Goal: Task Accomplishment & Management: Manage account settings

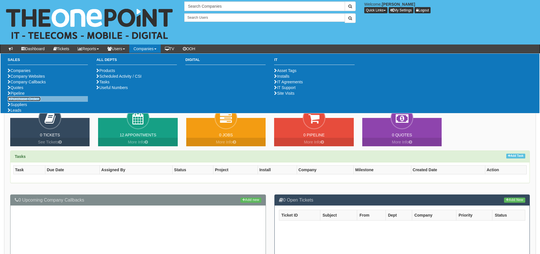
click at [37, 101] on link "Purchase Orders" at bounding box center [24, 99] width 33 height 5
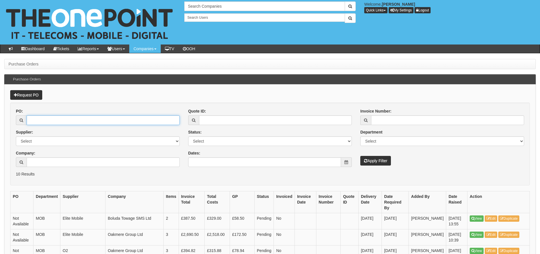
click at [53, 121] on input "PO:" at bounding box center [103, 120] width 153 height 10
type input "18699"
click at [360, 156] on button "Apply Filter" at bounding box center [375, 161] width 31 height 10
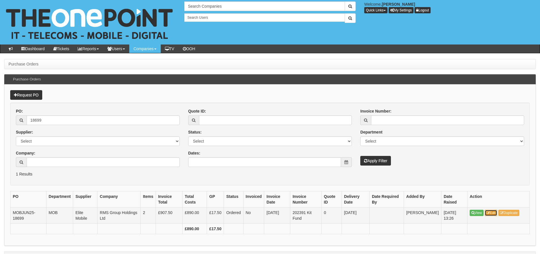
click at [488, 213] on icon at bounding box center [487, 212] width 3 height 3
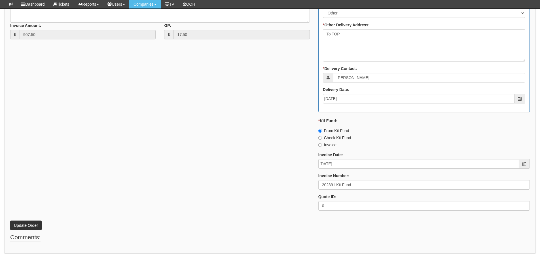
scroll to position [315, 0]
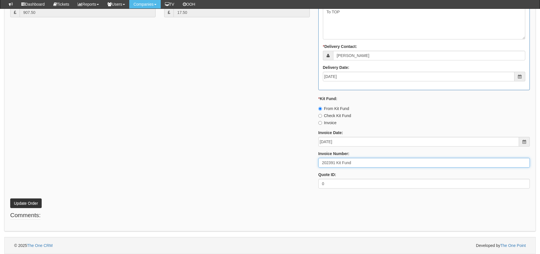
drag, startPoint x: 357, startPoint y: 162, endPoint x: 249, endPoint y: 142, distance: 110.3
click at [263, 160] on div "* Supplier: Select 123 REG.co.uk 1Password 3 4Gon AA Jones Electric Ltd Abzorb …" at bounding box center [270, 36] width 528 height 313
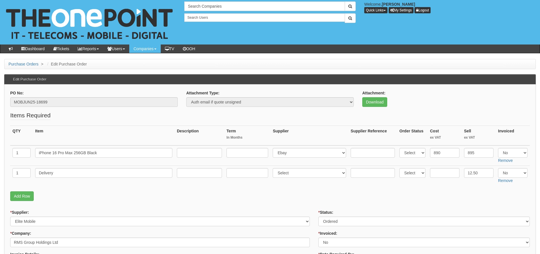
scroll to position [330, 0]
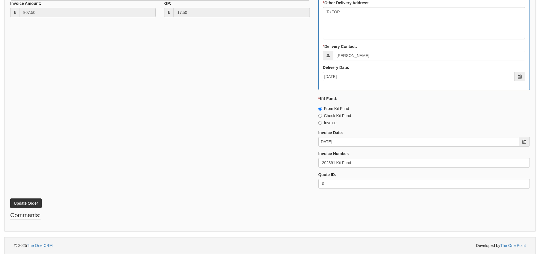
click at [294, 79] on div "* Supplier: Select 123 [DOMAIN_NAME] 1Password 3 4Gon [PERSON_NAME] Electric Lt…" at bounding box center [270, 36] width 528 height 313
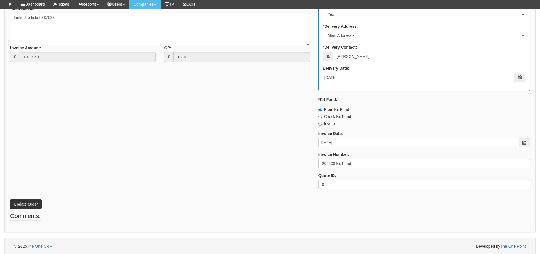
scroll to position [312, 0]
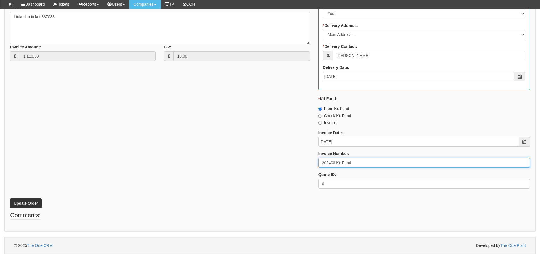
drag, startPoint x: 365, startPoint y: 166, endPoint x: 287, endPoint y: 164, distance: 78.8
click at [287, 164] on div "* Supplier: Select 123 [DOMAIN_NAME] 1Password 3 4Gon [PERSON_NAME] Electric Lt…" at bounding box center [270, 58] width 528 height 270
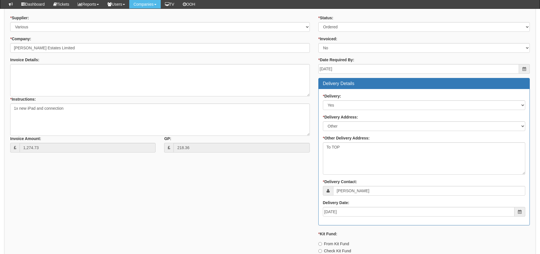
scroll to position [340, 0]
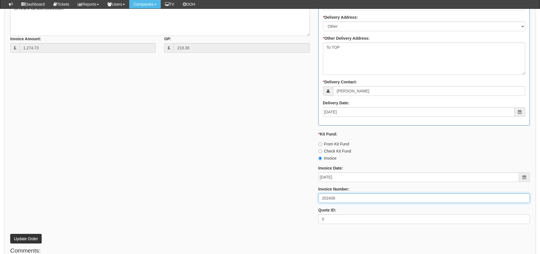
click at [329, 198] on input "202406" at bounding box center [423, 198] width 211 height 10
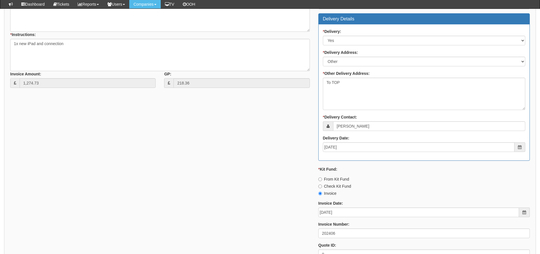
scroll to position [255, 0]
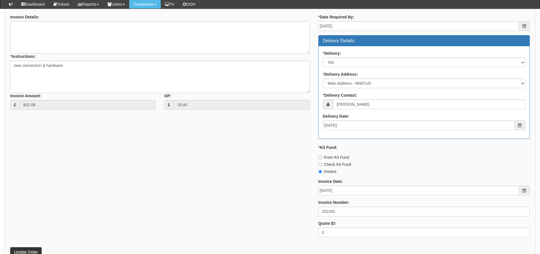
scroll to position [312, 0]
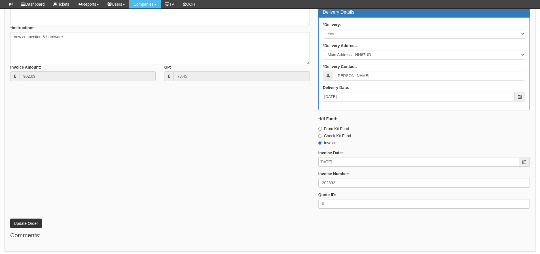
click at [272, 173] on div "* Supplier: Select 123 [DOMAIN_NAME] 1Password 3 4Gon [PERSON_NAME] Electric Lt…" at bounding box center [270, 79] width 528 height 270
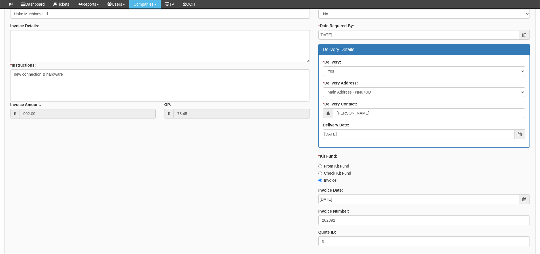
scroll to position [283, 0]
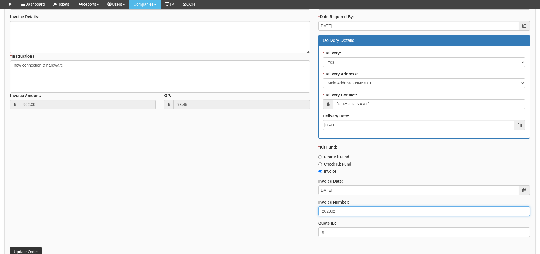
drag, startPoint x: 339, startPoint y: 208, endPoint x: 315, endPoint y: 208, distance: 24.4
click at [315, 208] on div "* Status: Select Approved Completed Delivered Invoiced Ordered Ordered to site …" at bounding box center [424, 107] width 220 height 270
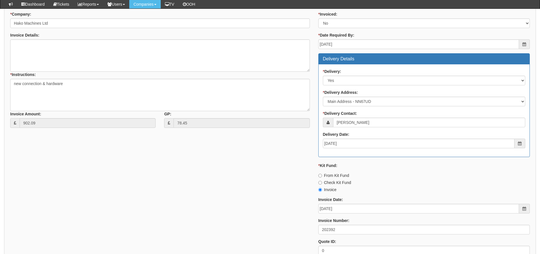
scroll to position [255, 0]
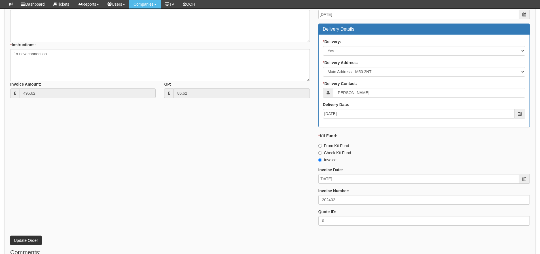
scroll to position [312, 0]
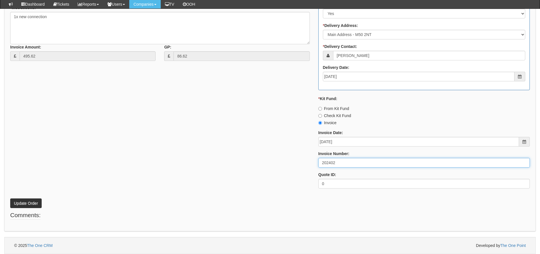
drag, startPoint x: 342, startPoint y: 166, endPoint x: 290, endPoint y: 160, distance: 52.5
click at [290, 160] on div "* Supplier: Select 123 [DOMAIN_NAME] 1Password 3 4Gon [PERSON_NAME] Electric Lt…" at bounding box center [270, 58] width 528 height 270
click at [354, 166] on input "202402" at bounding box center [423, 163] width 211 height 10
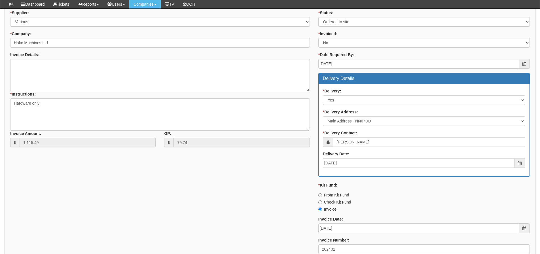
scroll to position [292, 0]
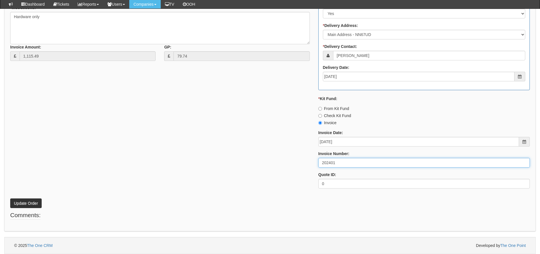
drag, startPoint x: 344, startPoint y: 162, endPoint x: 266, endPoint y: 160, distance: 78.3
click at [266, 160] on div "* Supplier: Select 123 [DOMAIN_NAME] 1Password 3 4Gon [PERSON_NAME] Electric Lt…" at bounding box center [270, 58] width 528 height 270
click at [414, 161] on input "202401" at bounding box center [423, 163] width 211 height 10
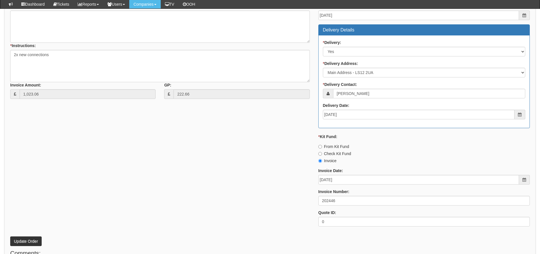
scroll to position [283, 0]
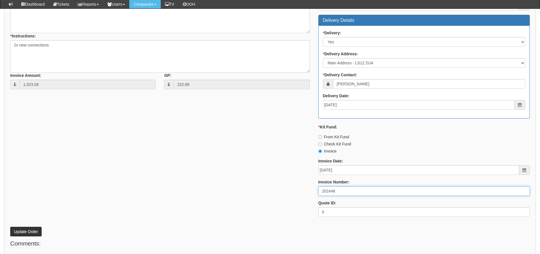
drag, startPoint x: 339, startPoint y: 190, endPoint x: 311, endPoint y: 190, distance: 27.8
click at [311, 190] on div "* Supplier: Select 123 [DOMAIN_NAME] 1Password 3 4Gon [PERSON_NAME] Electric Lt…" at bounding box center [270, 87] width 528 height 270
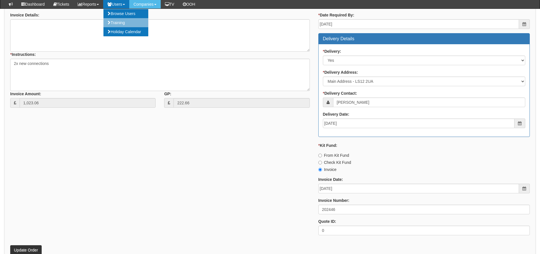
scroll to position [227, 0]
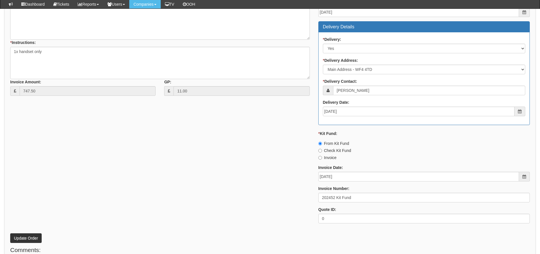
scroll to position [227, 0]
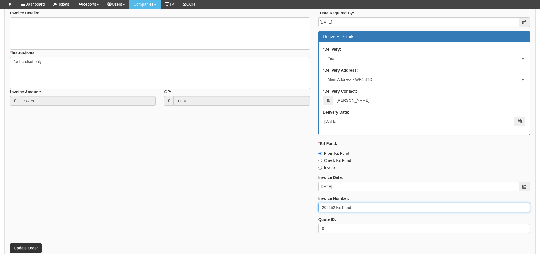
drag, startPoint x: 370, startPoint y: 210, endPoint x: 318, endPoint y: 208, distance: 52.5
click at [318, 208] on input "202452 Kit Fund" at bounding box center [423, 208] width 211 height 10
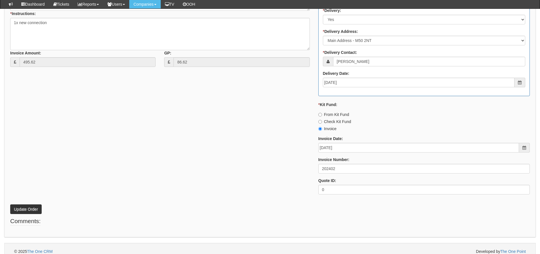
scroll to position [312, 0]
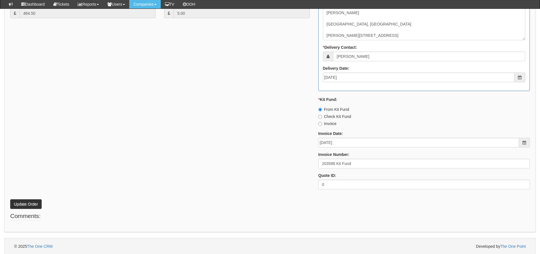
scroll to position [335, 0]
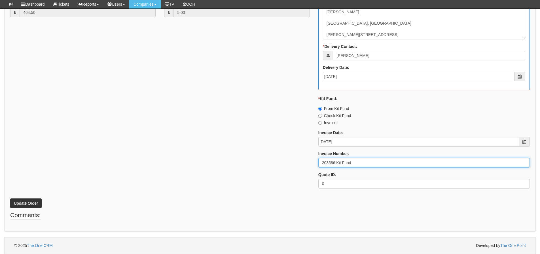
drag, startPoint x: 356, startPoint y: 167, endPoint x: 289, endPoint y: 166, distance: 66.6
click at [289, 166] on div "* Supplier: Select 123 [DOMAIN_NAME] 1Password 3 4Gon [PERSON_NAME] Electric Lt…" at bounding box center [270, 36] width 528 height 313
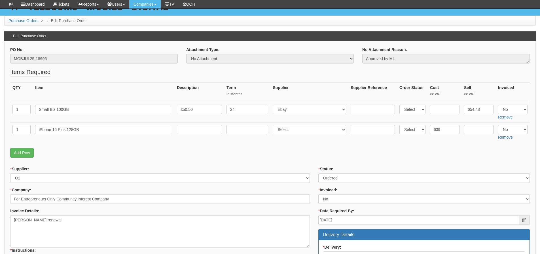
scroll to position [3, 0]
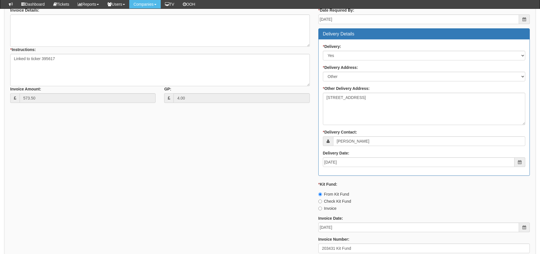
scroll to position [355, 0]
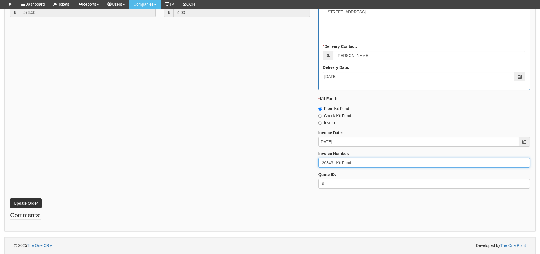
drag, startPoint x: 359, startPoint y: 160, endPoint x: 299, endPoint y: 166, distance: 60.4
click at [299, 167] on div "* Supplier: Select 123 [DOMAIN_NAME] 1Password 3 4Gon [PERSON_NAME] Electric Lt…" at bounding box center [270, 36] width 528 height 313
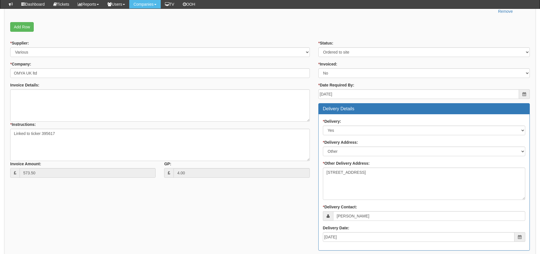
scroll to position [185, 0]
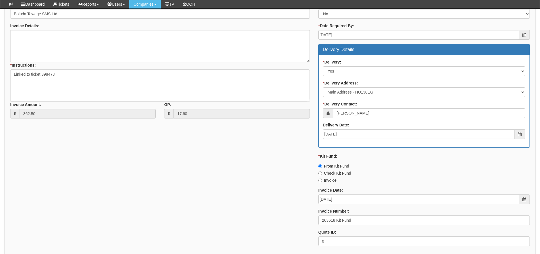
scroll to position [272, 0]
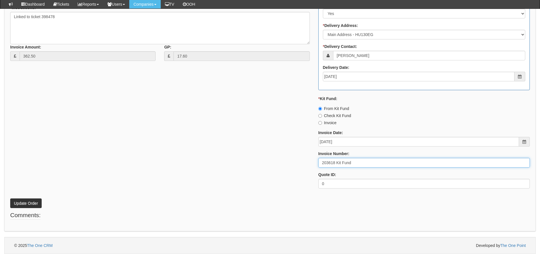
drag, startPoint x: 368, startPoint y: 159, endPoint x: 302, endPoint y: 162, distance: 66.7
click at [294, 166] on div "* Supplier: Select 123 [DOMAIN_NAME] 1Password 3 4Gon [PERSON_NAME] Electric Lt…" at bounding box center [270, 58] width 528 height 270
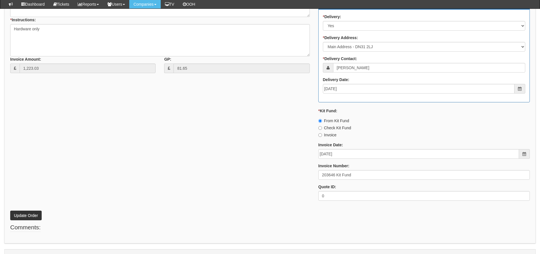
scroll to position [272, 0]
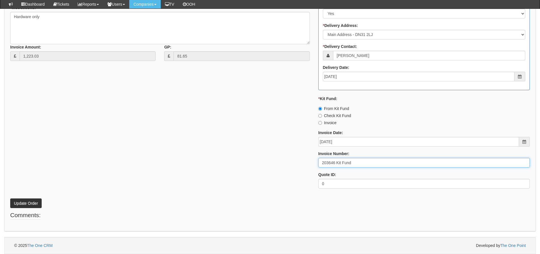
click at [327, 161] on input "203646 Kit Fund" at bounding box center [423, 163] width 211 height 10
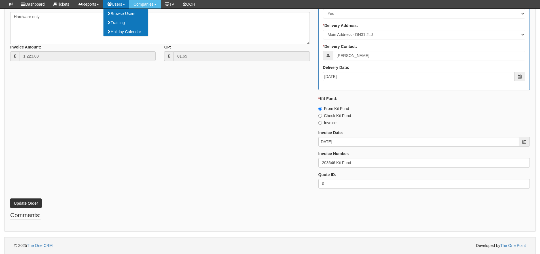
click at [361, 156] on div "Invoice Number: 203646 Kit Fund" at bounding box center [423, 159] width 211 height 17
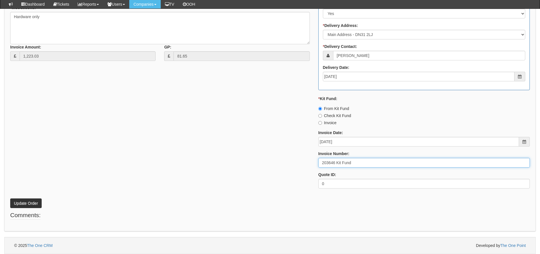
drag, startPoint x: 363, startPoint y: 161, endPoint x: 249, endPoint y: 168, distance: 114.7
click at [249, 168] on div "* Supplier: Select 123 REG.co.uk 1Password 3 4Gon AA Jones Electric Ltd Abzorb …" at bounding box center [270, 58] width 528 height 270
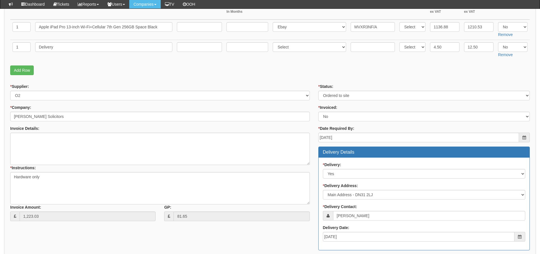
scroll to position [101, 0]
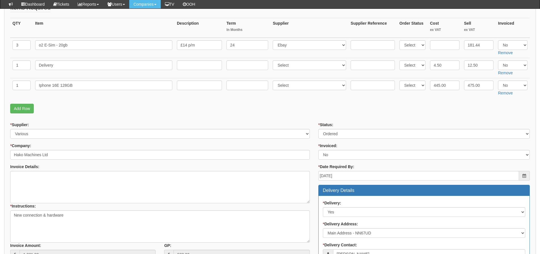
scroll to position [292, 0]
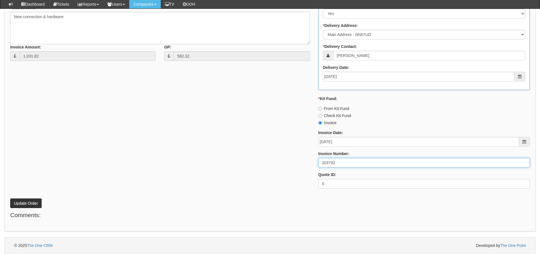
drag, startPoint x: 344, startPoint y: 162, endPoint x: 285, endPoint y: 163, distance: 58.4
click at [285, 163] on div "* Supplier: Select 123 [DOMAIN_NAME] 1Password 3 4Gon [PERSON_NAME] Electric Lt…" at bounding box center [270, 58] width 528 height 270
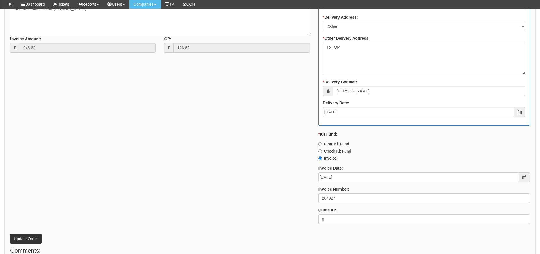
scroll to position [312, 0]
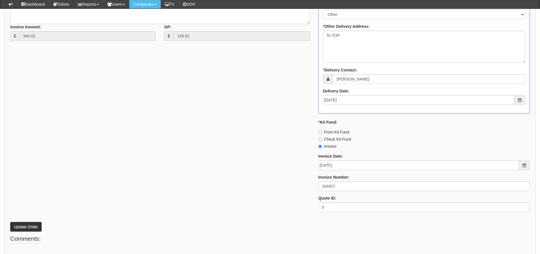
click at [34, 61] on div "* Supplier: Select 123 [DOMAIN_NAME] 1Password 3 4Gon [PERSON_NAME] Electric Lt…" at bounding box center [270, 59] width 528 height 313
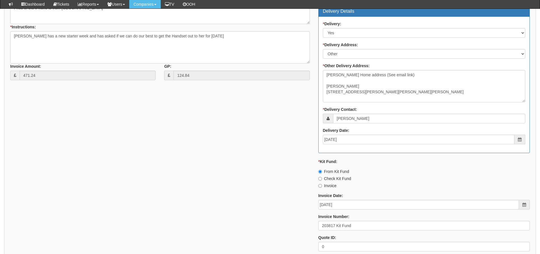
scroll to position [335, 0]
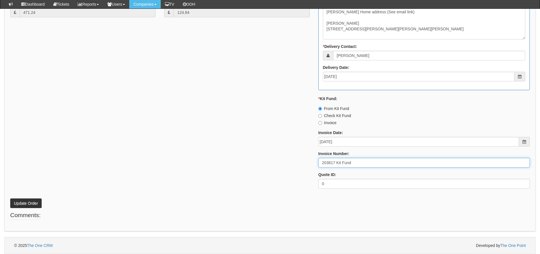
drag, startPoint x: 361, startPoint y: 166, endPoint x: 291, endPoint y: 166, distance: 70.6
click at [291, 166] on div "* Supplier: Select 123 [DOMAIN_NAME] 1Password 3 4Gon [PERSON_NAME] Electric Lt…" at bounding box center [270, 36] width 528 height 313
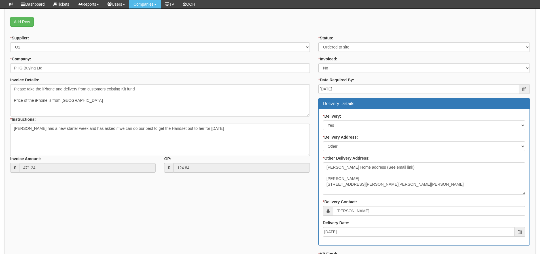
scroll to position [109, 0]
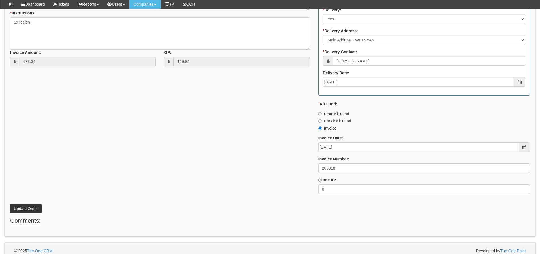
scroll to position [292, 0]
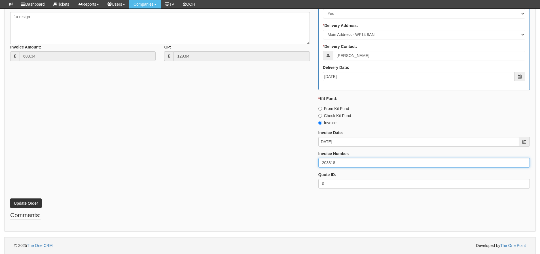
drag, startPoint x: 326, startPoint y: 162, endPoint x: 261, endPoint y: 158, distance: 64.7
click at [261, 158] on div "* Supplier: Select 123 [DOMAIN_NAME] 1Password 3 4Gon [PERSON_NAME] Electric Lt…" at bounding box center [270, 58] width 528 height 270
click at [351, 165] on input "203818" at bounding box center [423, 163] width 211 height 10
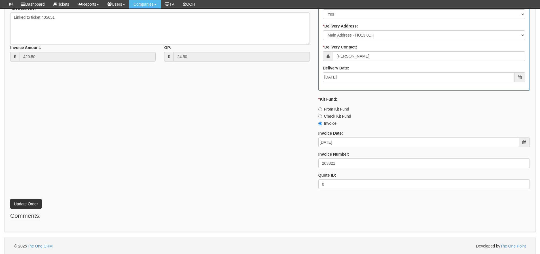
scroll to position [272, 0]
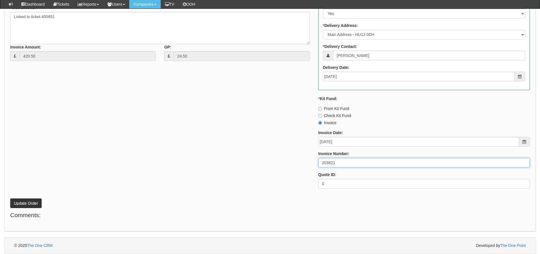
drag, startPoint x: 337, startPoint y: 165, endPoint x: 307, endPoint y: 165, distance: 30.3
click at [307, 165] on div "* Supplier: Select 123 [DOMAIN_NAME] 1Password 3 4Gon [PERSON_NAME] Electric Lt…" at bounding box center [270, 58] width 528 height 270
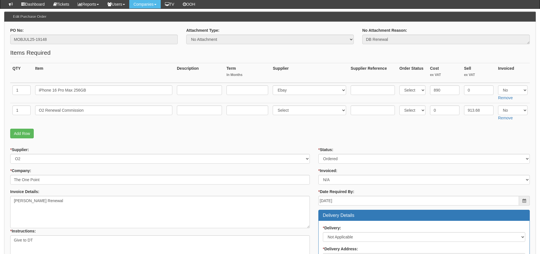
scroll to position [40, 0]
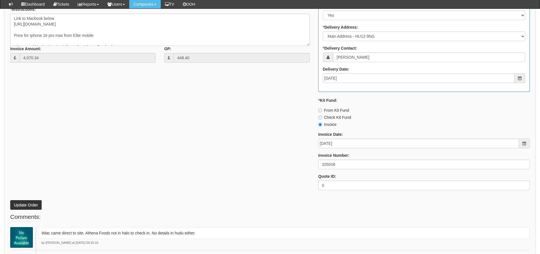
scroll to position [425, 0]
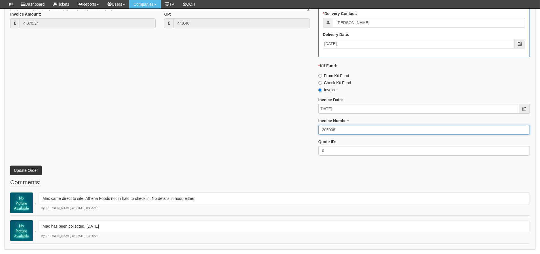
drag, startPoint x: 343, startPoint y: 131, endPoint x: 310, endPoint y: 128, distance: 33.5
click at [309, 128] on div "* Supplier: Select 123 REG.co.uk 1Password 3 4Gon AA Jones Electric Ltd Abzorb …" at bounding box center [270, 26] width 528 height 270
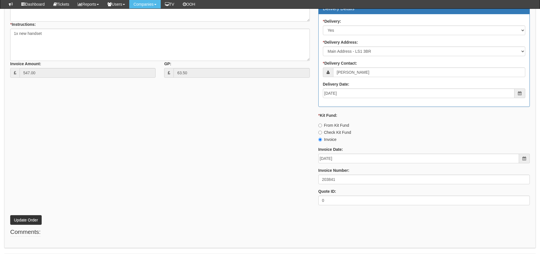
scroll to position [255, 0]
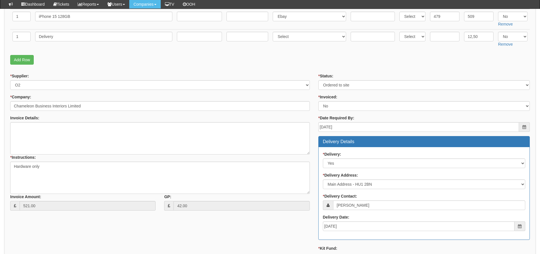
scroll to position [113, 0]
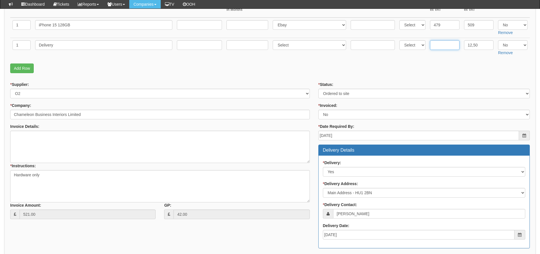
click at [435, 45] on input "text" at bounding box center [444, 45] width 29 height 10
type input "4.50"
click at [473, 46] on input "12,50" at bounding box center [478, 45] width 29 height 10
type input "12.50"
click at [470, 64] on p "Add Row" at bounding box center [270, 68] width 520 height 10
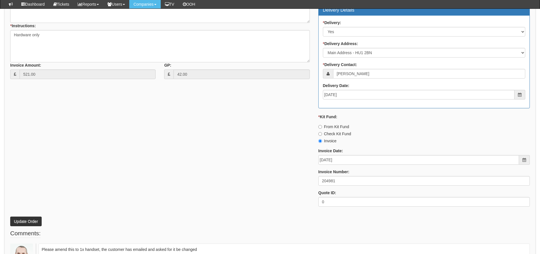
scroll to position [283, 0]
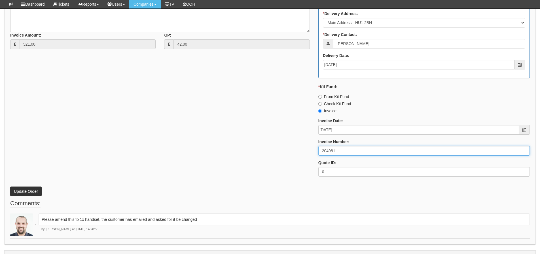
click at [333, 154] on input "204981" at bounding box center [423, 151] width 211 height 10
click at [25, 194] on button "Update Order" at bounding box center [25, 191] width 31 height 10
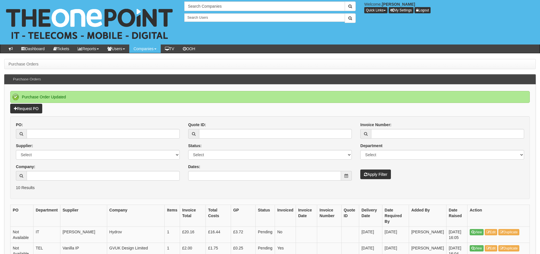
click at [74, 138] on div "PO: Supplier: Select 123 [DOMAIN_NAME] 1Password 3 4Gon [PERSON_NAME] Electric …" at bounding box center [98, 153] width 172 height 63
click at [74, 135] on input "PO:" at bounding box center [103, 134] width 153 height 10
type input "19255"
click at [360, 169] on button "Apply Filter" at bounding box center [375, 174] width 31 height 10
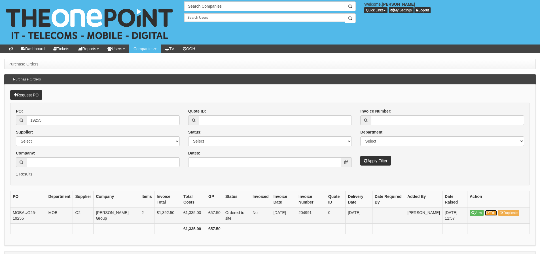
click at [489, 214] on icon at bounding box center [487, 212] width 3 height 3
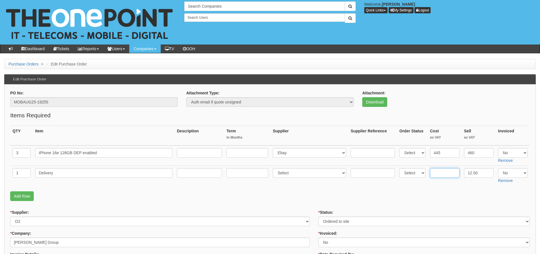
click at [435, 169] on input "text" at bounding box center [444, 173] width 29 height 10
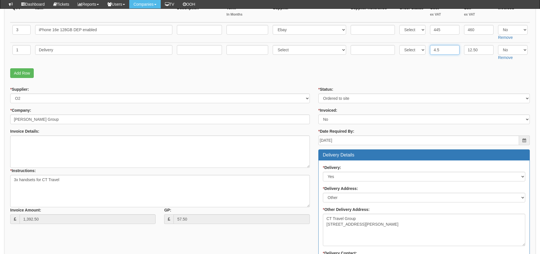
scroll to position [142, 0]
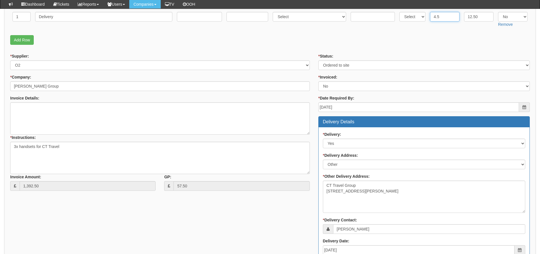
type input "4.5"
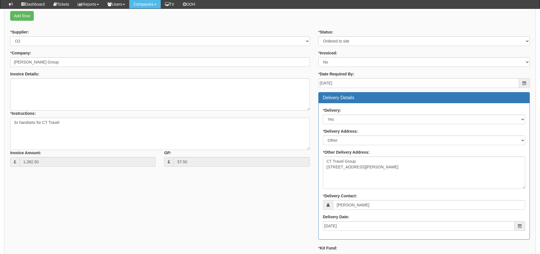
scroll to position [315, 0]
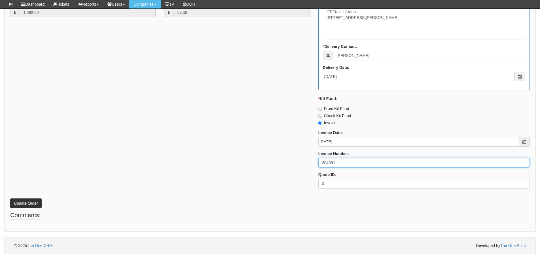
drag, startPoint x: 352, startPoint y: 163, endPoint x: 305, endPoint y: 163, distance: 46.8
click at [305, 163] on div "* Supplier: Select 123 REG.co.uk 1Password 3 4Gon AA Jones Electric Ltd Abzorb …" at bounding box center [270, 36] width 528 height 313
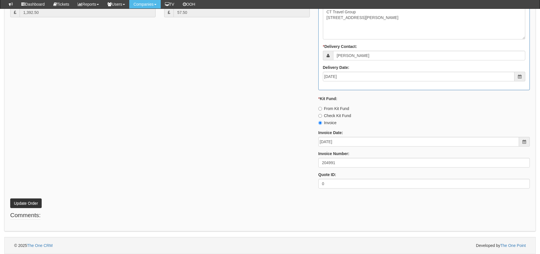
drag, startPoint x: 131, startPoint y: 210, endPoint x: 112, endPoint y: 210, distance: 19.3
click at [35, 199] on button "Update Order" at bounding box center [25, 203] width 31 height 10
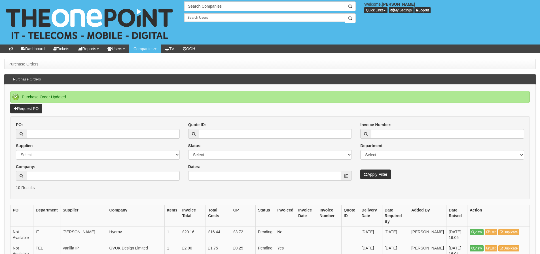
click at [126, 128] on div "PO:" at bounding box center [98, 130] width 164 height 17
click at [126, 132] on input "PO:" at bounding box center [103, 134] width 153 height 10
click at [122, 133] on input "PO:" at bounding box center [103, 134] width 153 height 10
click at [141, 133] on input "PO:" at bounding box center [103, 134] width 153 height 10
click at [126, 132] on input "PO:" at bounding box center [103, 134] width 153 height 10
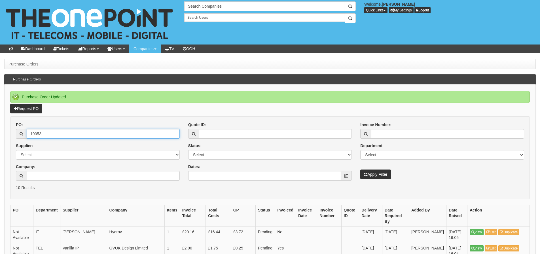
type input "19053"
click at [360, 169] on button "Apply Filter" at bounding box center [375, 174] width 31 height 10
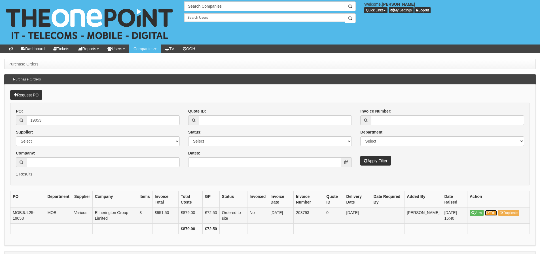
click at [492, 213] on link "Edit" at bounding box center [491, 213] width 13 height 6
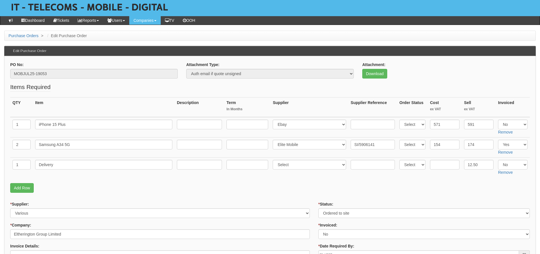
scroll to position [57, 0]
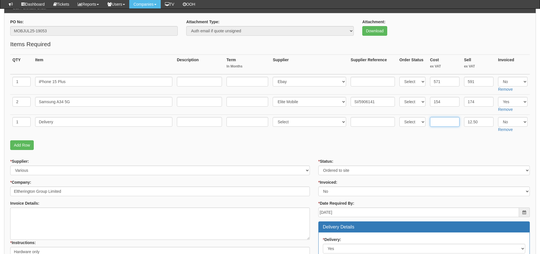
click at [451, 124] on input "text" at bounding box center [444, 122] width 29 height 10
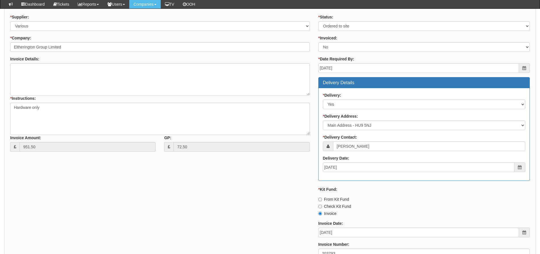
scroll to position [283, 0]
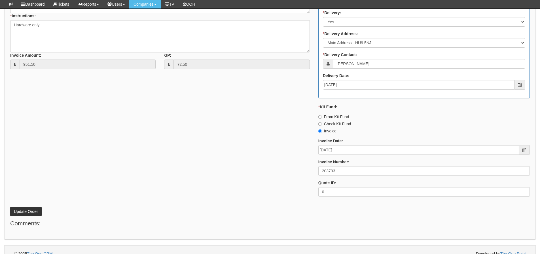
type input "4.5"
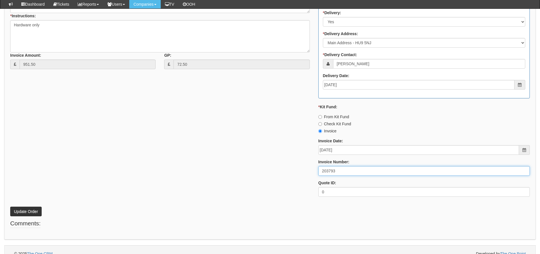
click at [385, 167] on input "203793" at bounding box center [423, 171] width 211 height 10
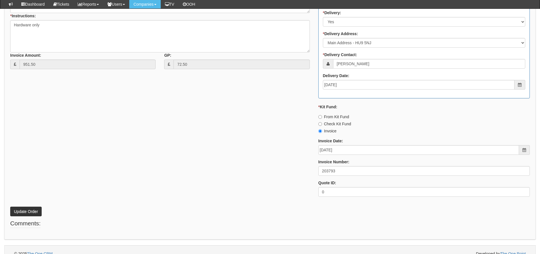
click at [166, 148] on div "* Supplier: Select 123 REG.co.uk 1Password 3 4Gon AA Jones Electric Ltd Abzorb …" at bounding box center [270, 67] width 528 height 270
click at [26, 209] on button "Update Order" at bounding box center [25, 212] width 31 height 10
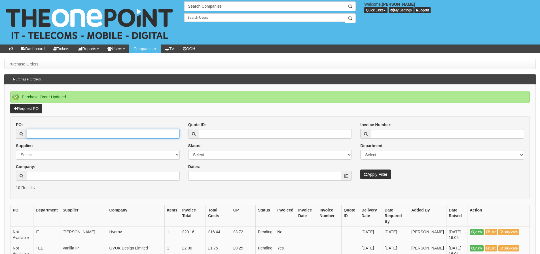
click at [94, 130] on input "PO:" at bounding box center [103, 134] width 153 height 10
type input "19242"
click at [360, 169] on button "Apply Filter" at bounding box center [375, 174] width 31 height 10
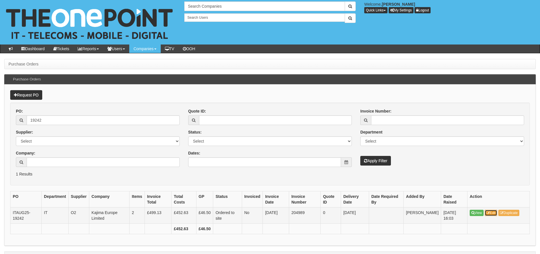
click at [490, 211] on link "Edit" at bounding box center [491, 213] width 13 height 6
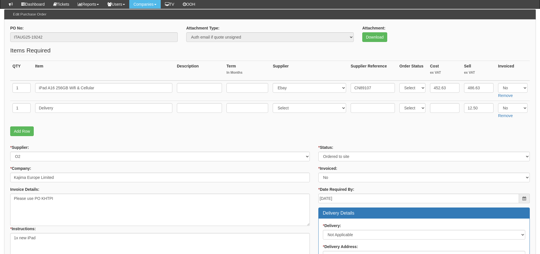
scroll to position [57, 0]
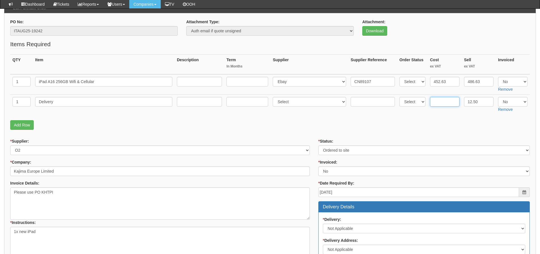
click at [446, 100] on input "text" at bounding box center [444, 102] width 29 height 10
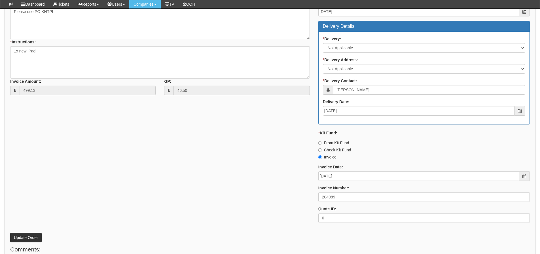
scroll to position [268, 0]
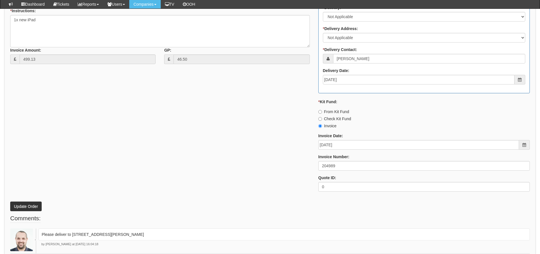
type input "4.5"
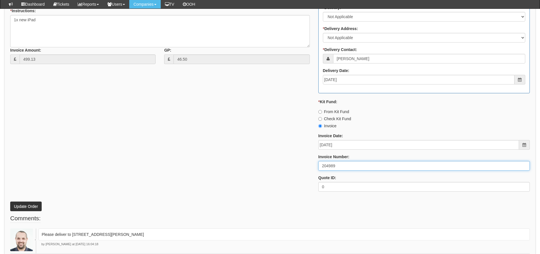
click at [339, 166] on input "204989" at bounding box center [423, 166] width 211 height 10
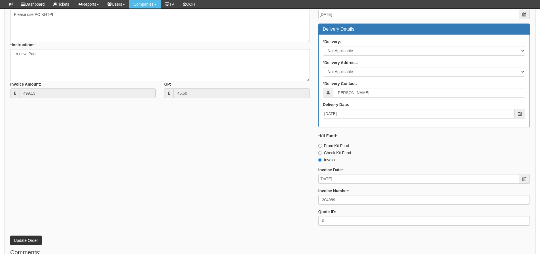
scroll to position [240, 0]
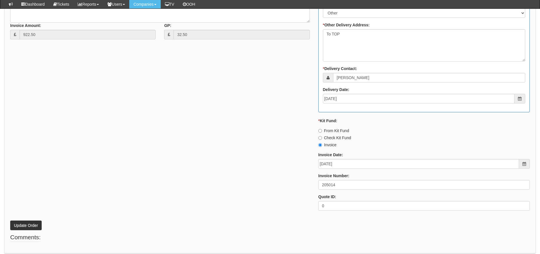
scroll to position [312, 0]
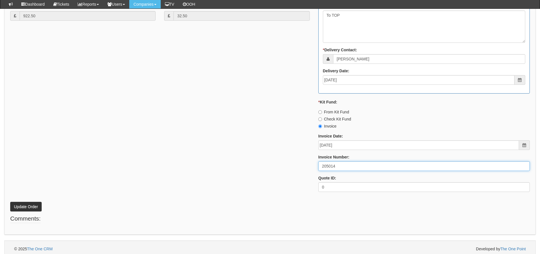
drag, startPoint x: 339, startPoint y: 166, endPoint x: 308, endPoint y: 167, distance: 31.5
click at [308, 167] on div "* Supplier: Select 123 [DOMAIN_NAME] 1Password 3 4Gon [PERSON_NAME] Electric Lt…" at bounding box center [270, 39] width 528 height 313
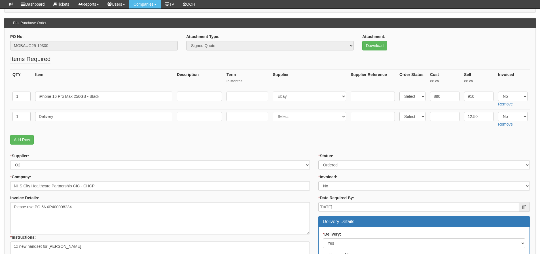
scroll to position [0, 0]
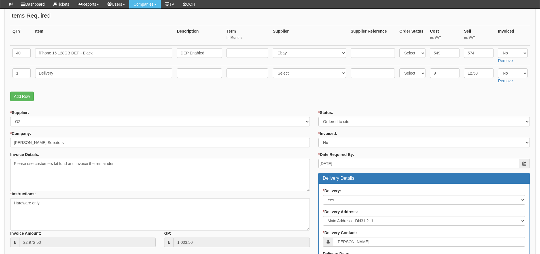
scroll to position [85, 0]
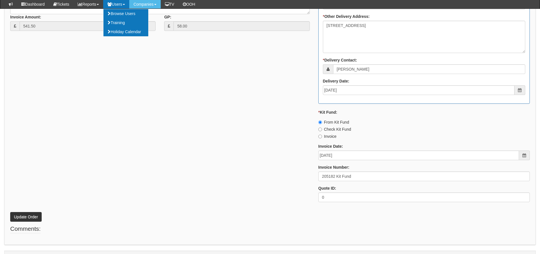
scroll to position [312, 0]
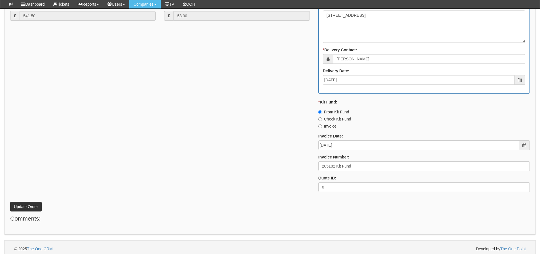
click at [356, 177] on div "Quote ID: 0" at bounding box center [423, 183] width 211 height 17
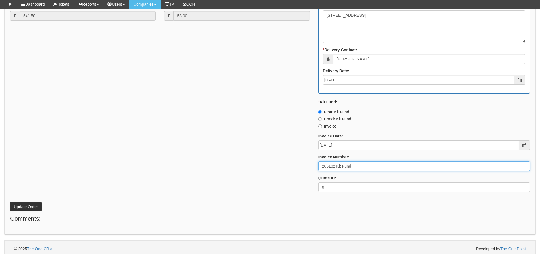
drag, startPoint x: 356, startPoint y: 163, endPoint x: 301, endPoint y: 165, distance: 55.0
click at [301, 165] on div "* Supplier: Select 123 [DOMAIN_NAME] 1Password 3 4Gon [PERSON_NAME] Electric Lt…" at bounding box center [270, 39] width 528 height 313
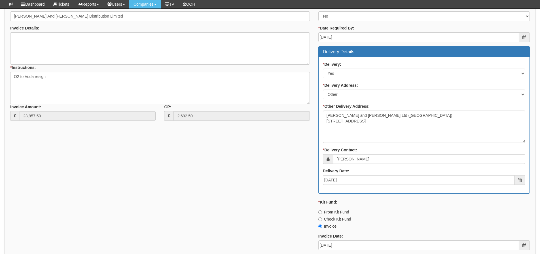
scroll to position [397, 0]
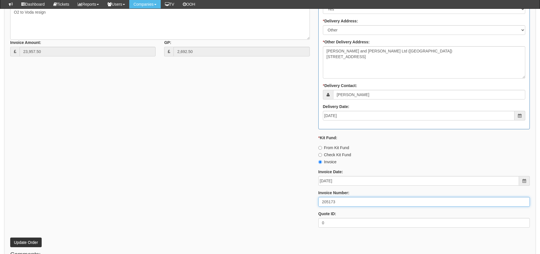
drag, startPoint x: 340, startPoint y: 205, endPoint x: 300, endPoint y: 205, distance: 40.2
click at [300, 205] on div "* Supplier: Select 123 [DOMAIN_NAME] 1Password 3 4Gon [PERSON_NAME] Electric Lt…" at bounding box center [270, 75] width 528 height 313
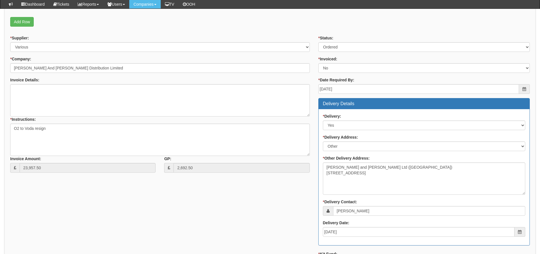
scroll to position [368, 0]
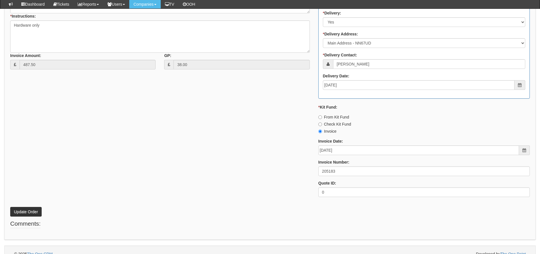
scroll to position [283, 0]
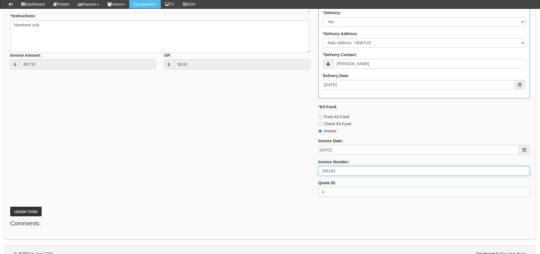
drag, startPoint x: 342, startPoint y: 172, endPoint x: 273, endPoint y: 135, distance: 78.7
click at [281, 164] on div "* Supplier: Select 123 [DOMAIN_NAME] 1Password 3 4Gon [PERSON_NAME] Electric Lt…" at bounding box center [270, 67] width 528 height 270
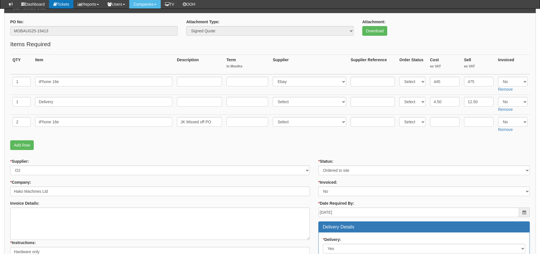
scroll to position [203, 0]
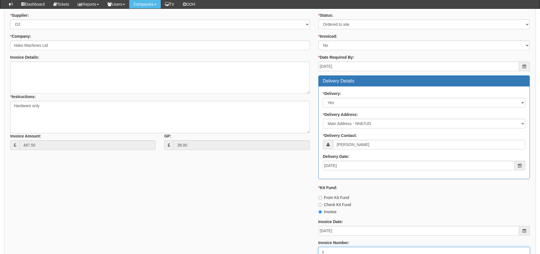
type input "s"
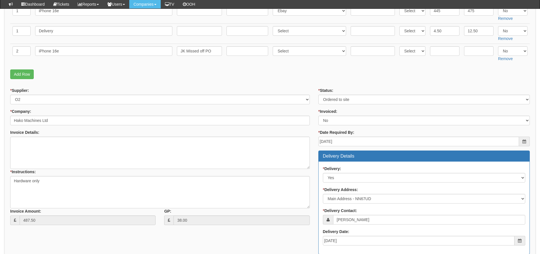
scroll to position [118, 0]
